Goal: Task Accomplishment & Management: Manage account settings

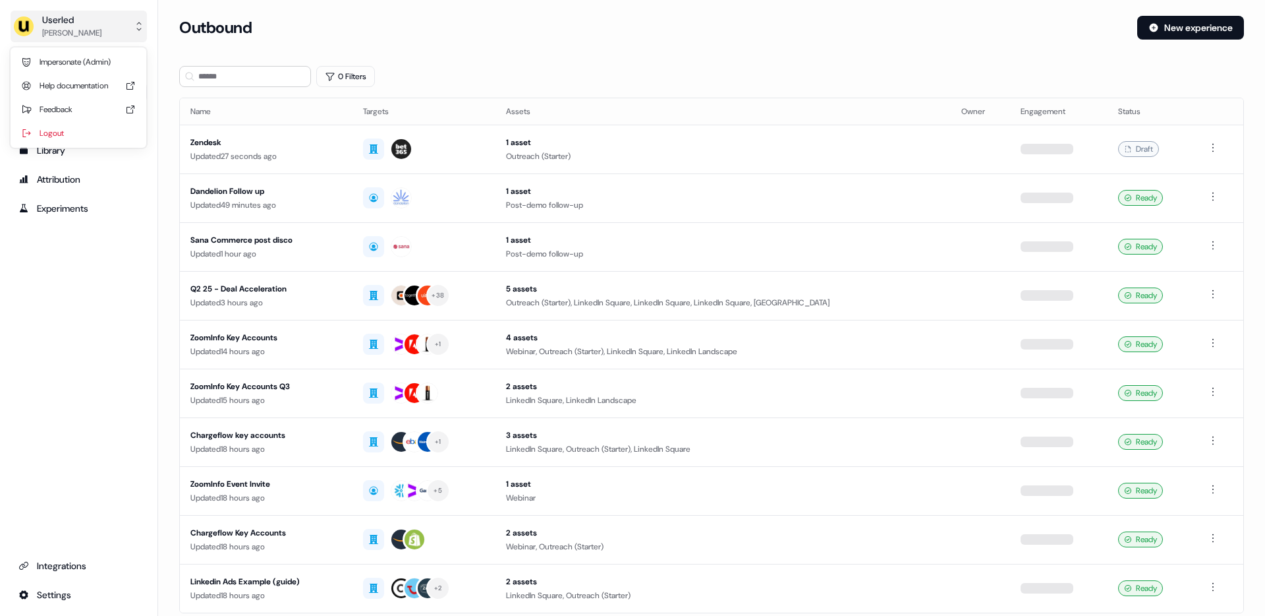
click at [85, 29] on div "Tristan Saunders" at bounding box center [71, 32] width 59 height 13
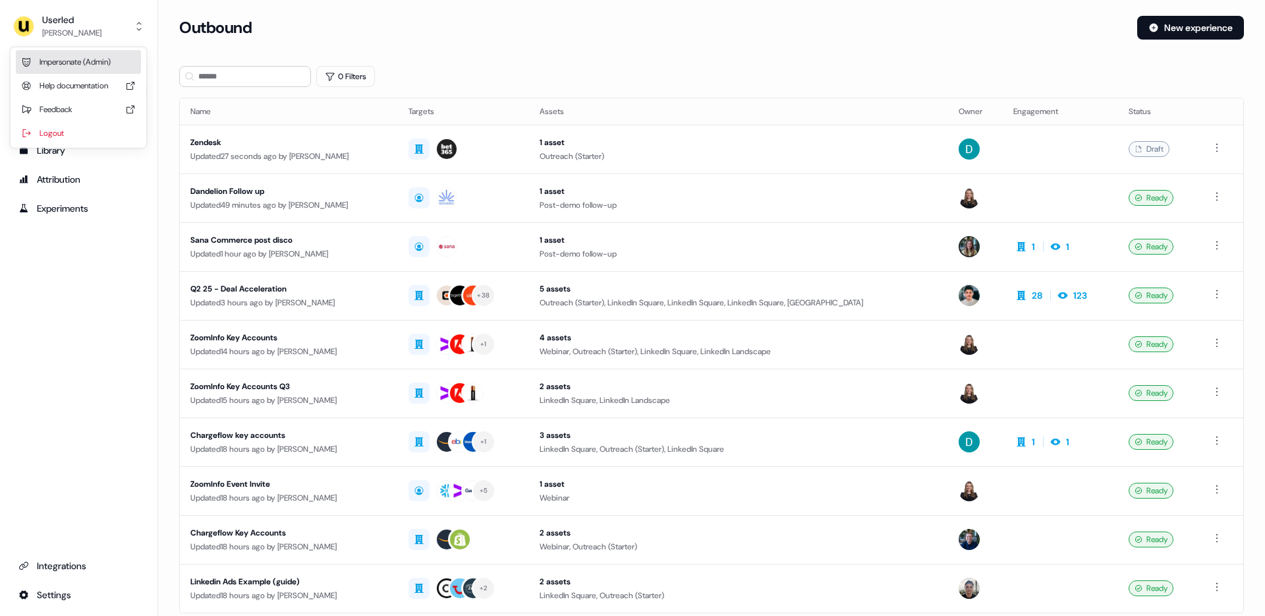
click at [71, 57] on div "Impersonate (Admin)" at bounding box center [78, 62] width 125 height 24
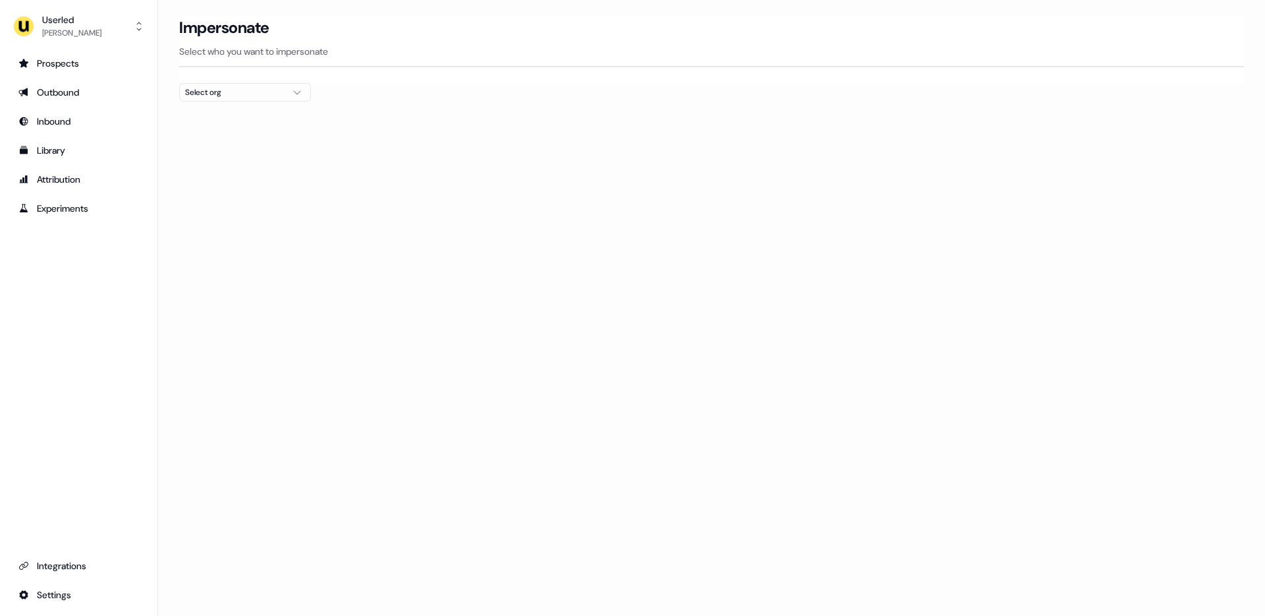
click at [275, 96] on div "Select org" at bounding box center [234, 92] width 99 height 13
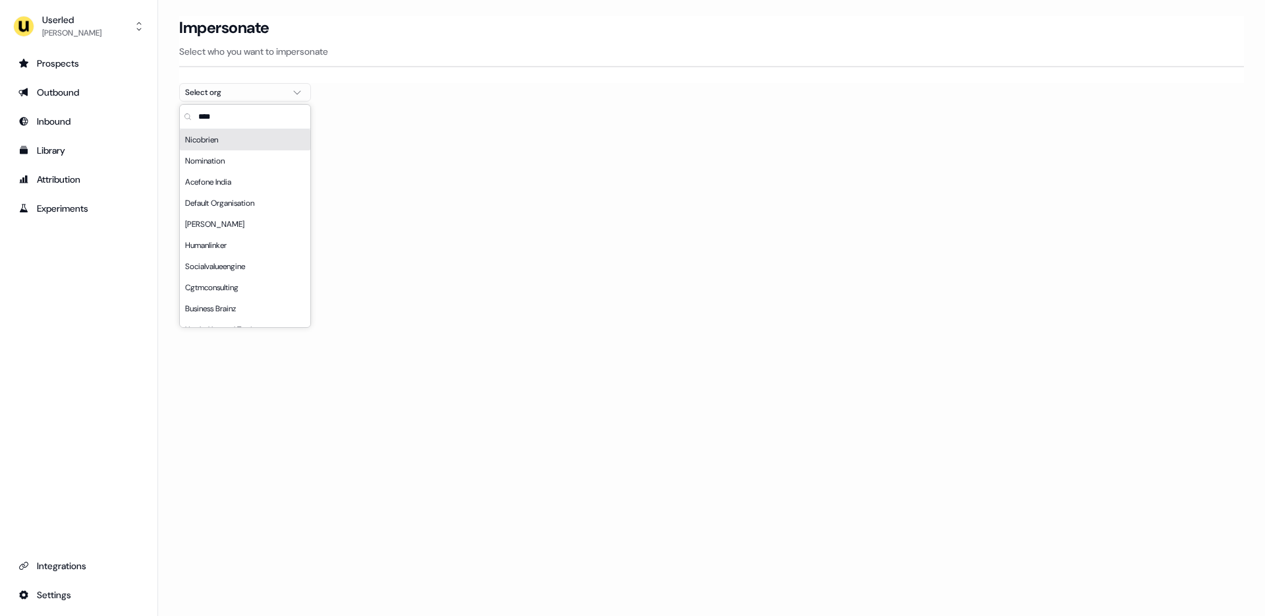
type input "*****"
